Goal: Task Accomplishment & Management: Use online tool/utility

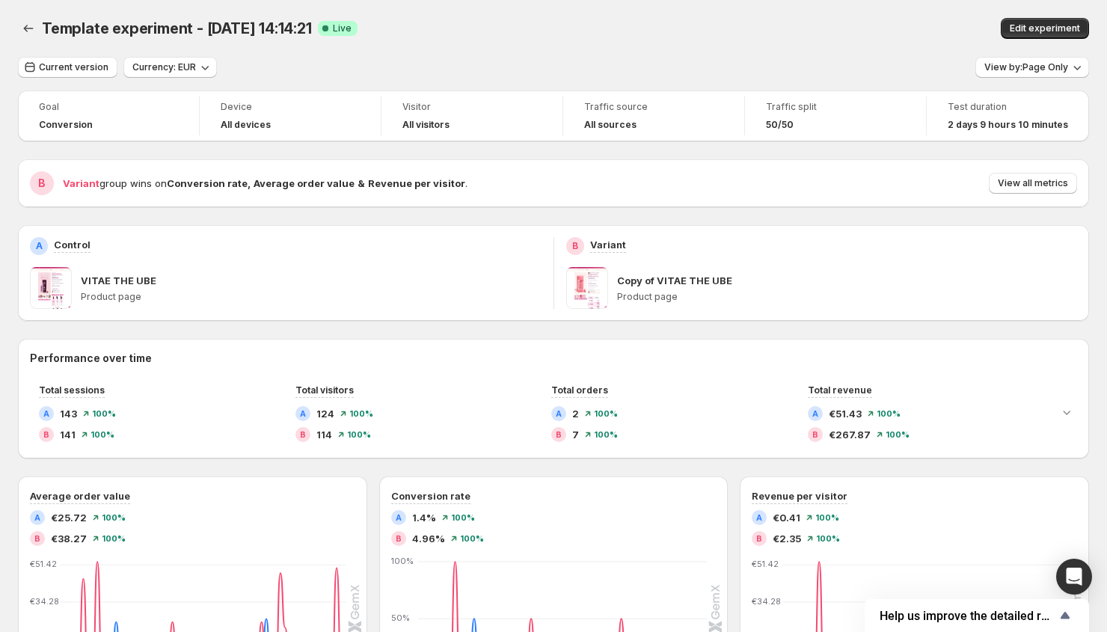
click at [666, 13] on div "Template experiment - [DATE] 14:14:21. This page is ready Template experiment -…" at bounding box center [553, 28] width 1071 height 57
click at [92, 66] on span "Current version" at bounding box center [74, 67] width 70 height 12
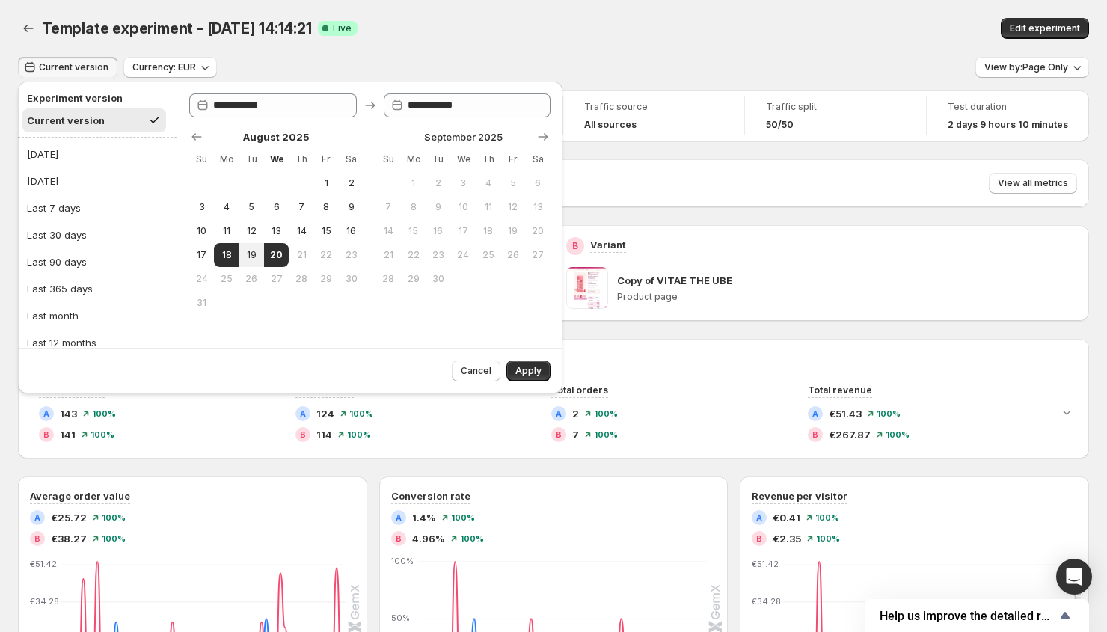
click at [118, 121] on button "Current version" at bounding box center [94, 120] width 144 height 24
click at [108, 95] on h2 "Experiment version" at bounding box center [94, 98] width 135 height 15
click at [107, 96] on h2 "Experiment version" at bounding box center [94, 98] width 135 height 15
click at [103, 118] on button "Current version" at bounding box center [94, 120] width 144 height 24
click at [103, 99] on h2 "Experiment version" at bounding box center [94, 98] width 135 height 15
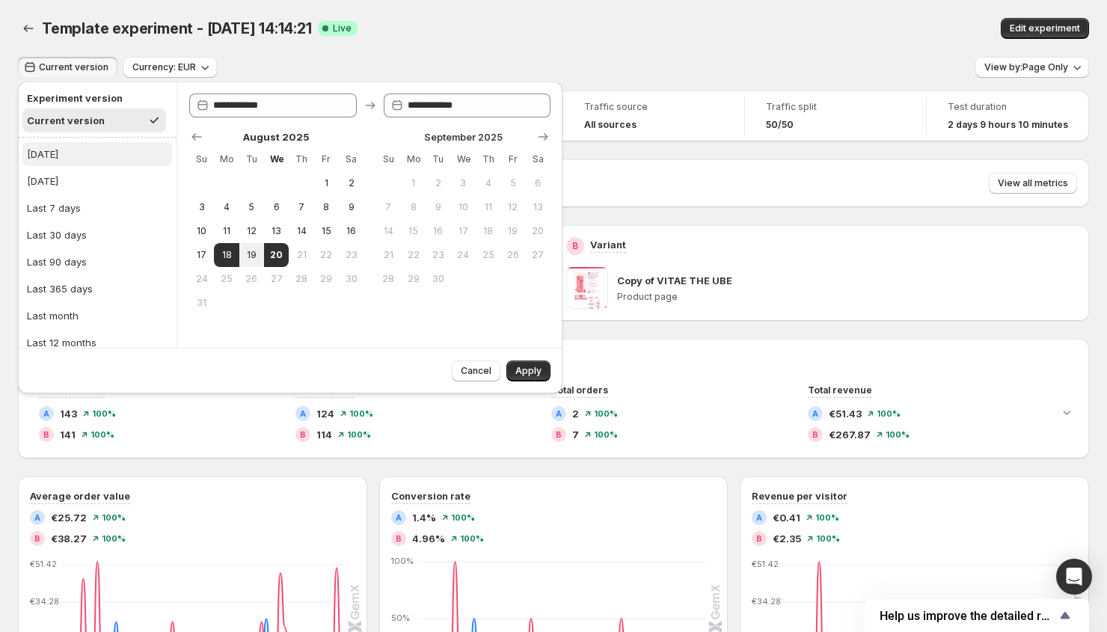
click at [65, 153] on button "[DATE]" at bounding box center [97, 154] width 150 height 24
click at [80, 102] on h2 "Experiment version" at bounding box center [94, 98] width 135 height 15
click at [76, 111] on button "Current version" at bounding box center [94, 120] width 144 height 24
click at [78, 96] on h2 "Experiment version" at bounding box center [94, 98] width 135 height 15
click at [70, 147] on button "[DATE]" at bounding box center [97, 154] width 150 height 24
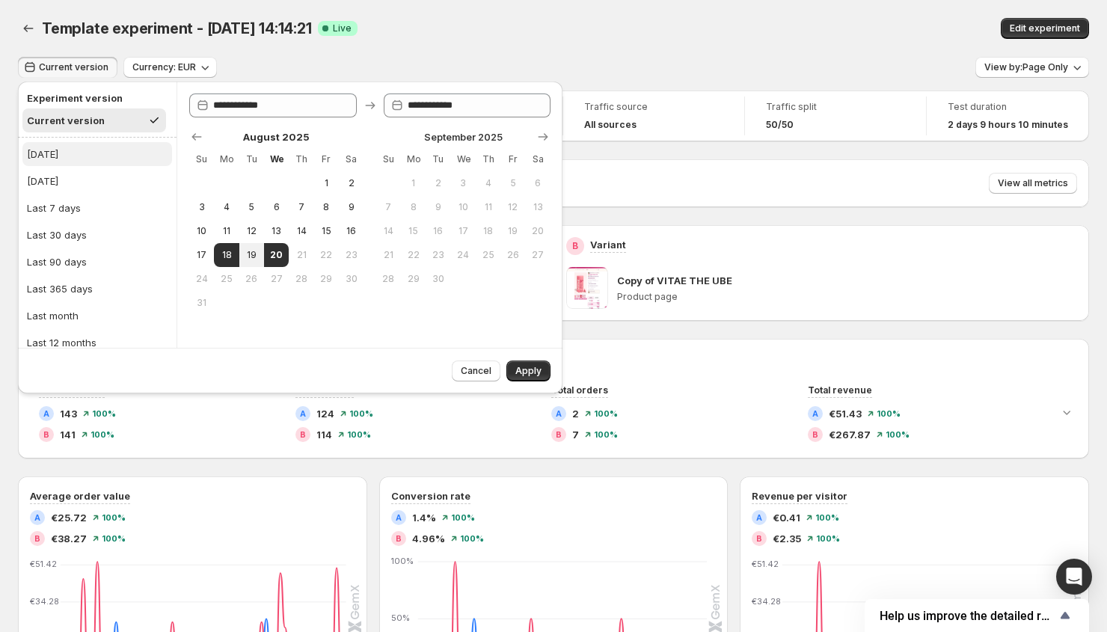
type input "**********"
click at [490, 377] on button "Cancel" at bounding box center [476, 371] width 49 height 21
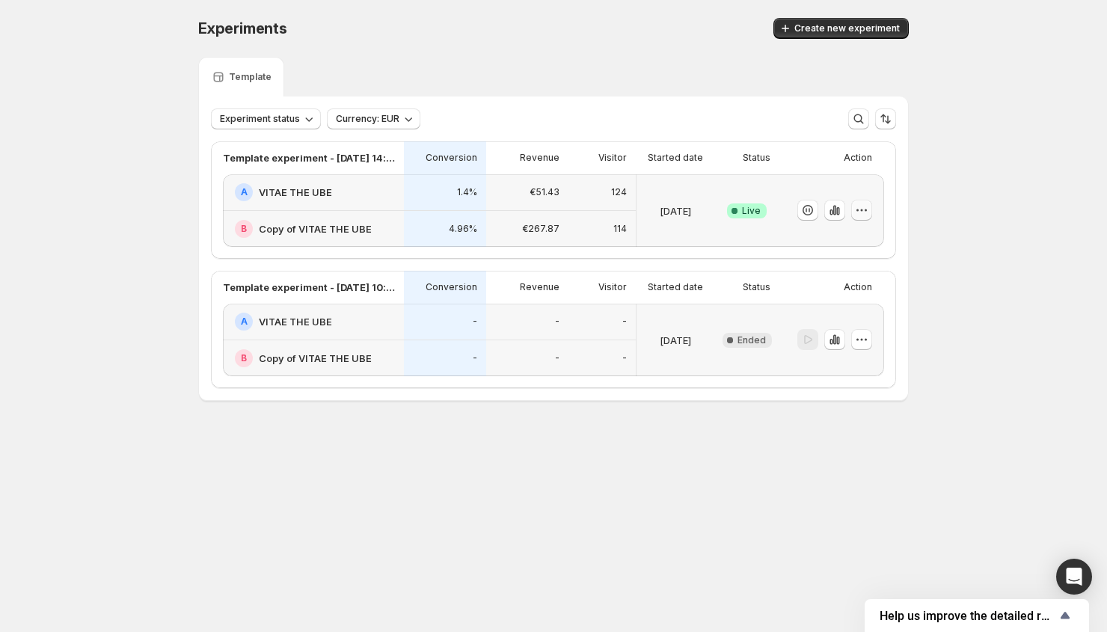
click at [868, 206] on icon "button" at bounding box center [861, 210] width 15 height 15
click at [865, 161] on p "Action" at bounding box center [858, 158] width 28 height 12
click at [862, 159] on p "Action" at bounding box center [858, 158] width 28 height 12
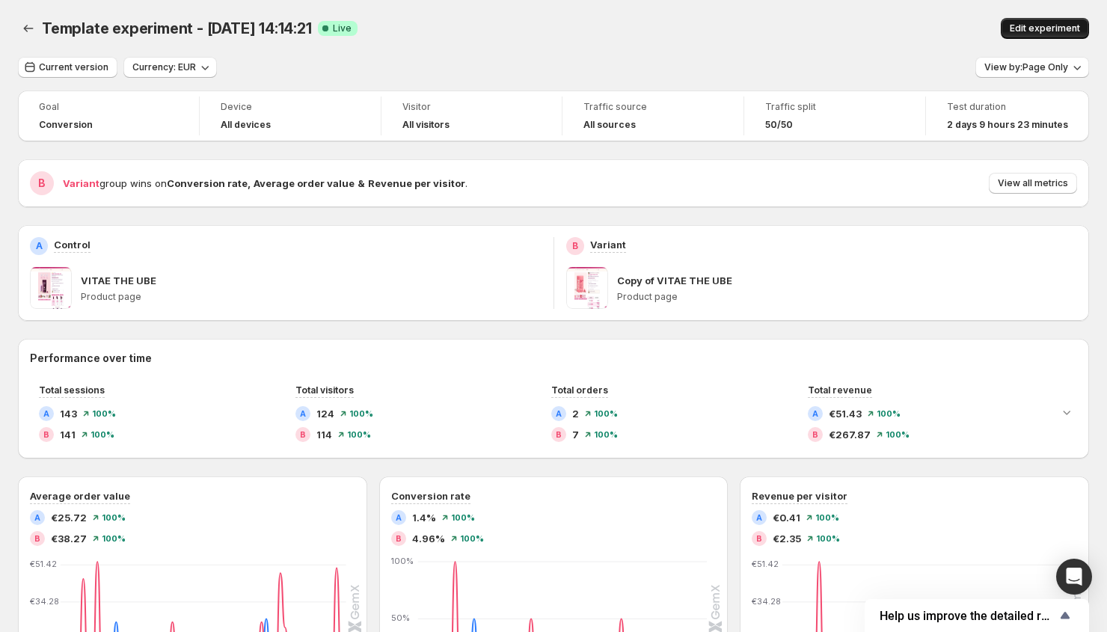
click at [1053, 34] on button "Edit experiment" at bounding box center [1045, 28] width 88 height 21
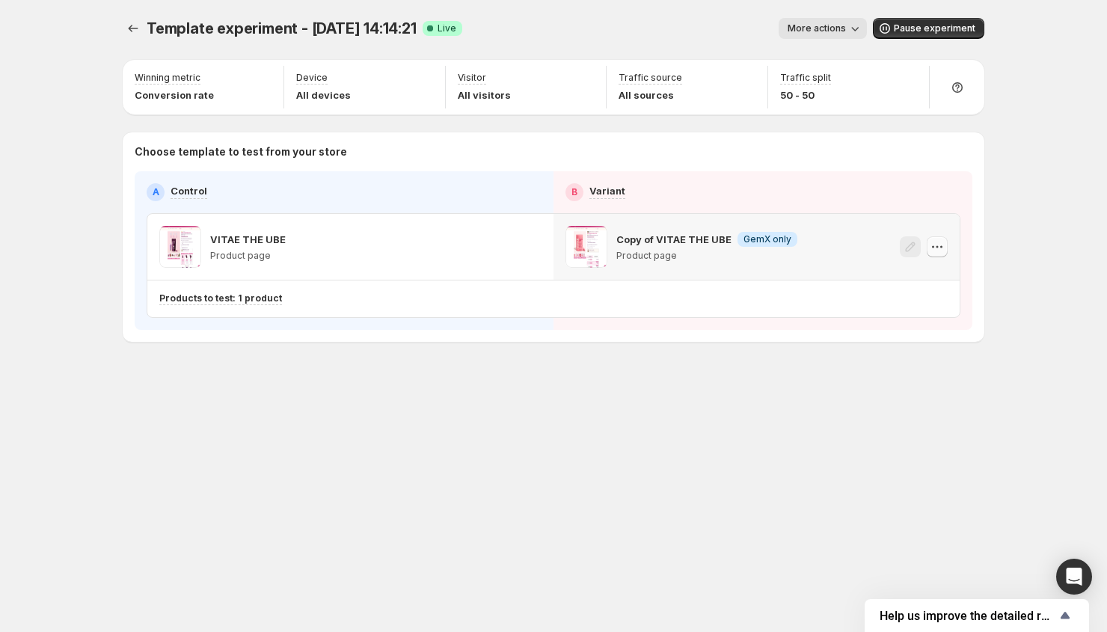
click at [934, 243] on icon "button" at bounding box center [937, 246] width 15 height 15
